Goal: Find specific page/section: Find specific page/section

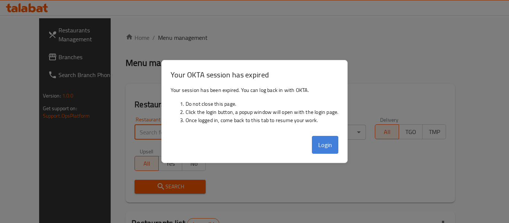
click at [331, 146] on button "Login" at bounding box center [325, 145] width 27 height 18
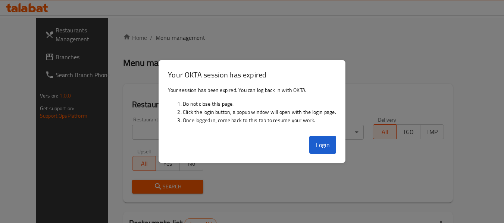
click at [377, 78] on div "Home / Menu management Menu management Restaurant search Restaurant name or ID …" at bounding box center [288, 172] width 330 height 278
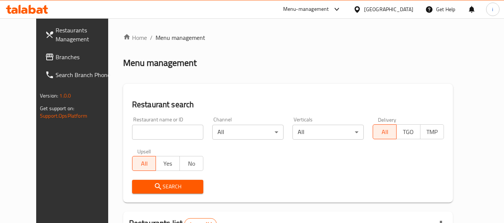
click at [373, 9] on div "United Arab Emirates" at bounding box center [388, 9] width 49 height 8
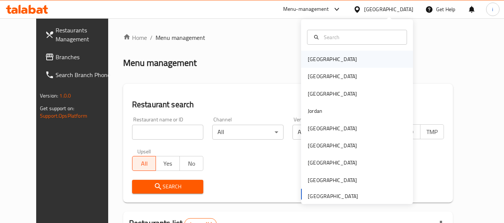
click at [313, 60] on div "[GEOGRAPHIC_DATA]" at bounding box center [332, 59] width 49 height 8
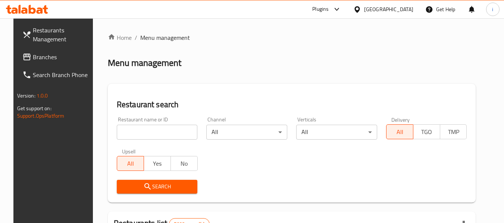
click at [47, 59] on span "Branches" at bounding box center [62, 57] width 59 height 9
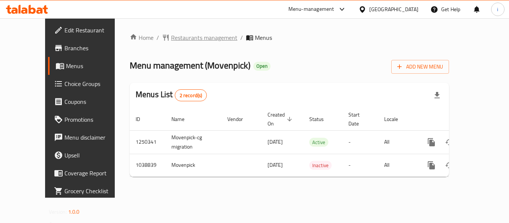
click at [180, 39] on span "Restaurants management" at bounding box center [204, 37] width 66 height 9
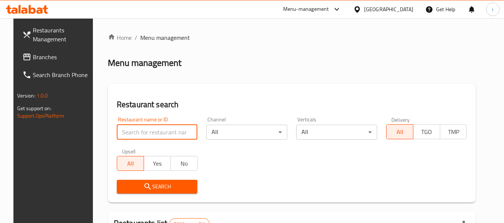
click at [153, 137] on input "search" at bounding box center [157, 132] width 81 height 15
paste input "661900"
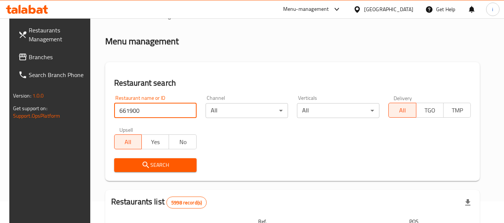
scroll to position [75, 0]
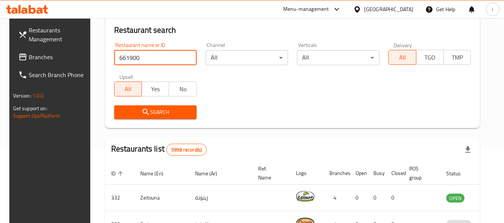
type input "661900"
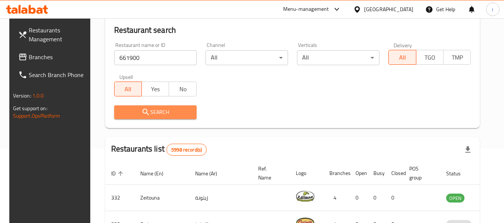
click at [148, 114] on span "Search" at bounding box center [155, 112] width 70 height 9
click at [148, 114] on div at bounding box center [252, 111] width 504 height 223
